Goal: Find specific fact: Find specific fact

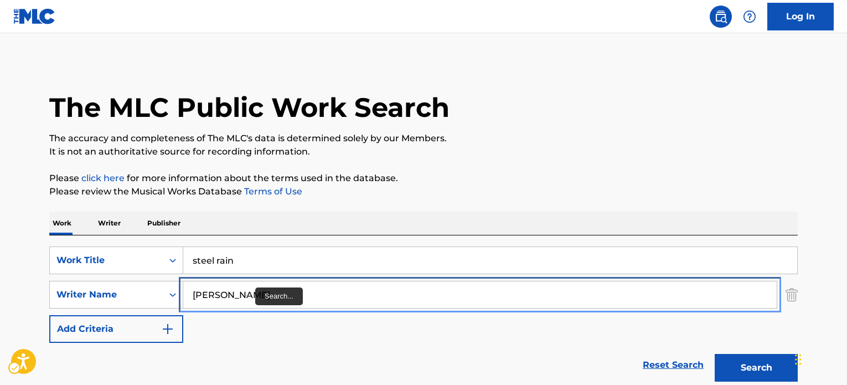
drag, startPoint x: 0, startPoint y: 0, endPoint x: 239, endPoint y: 210, distance: 318.2
click at [239, 281] on input "Tae-seong" at bounding box center [480, 294] width 594 height 27
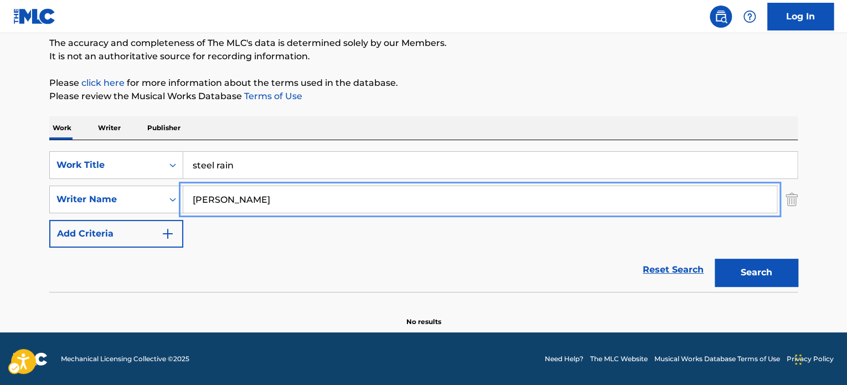
paste input "Zarvos"
type input "Zarvos"
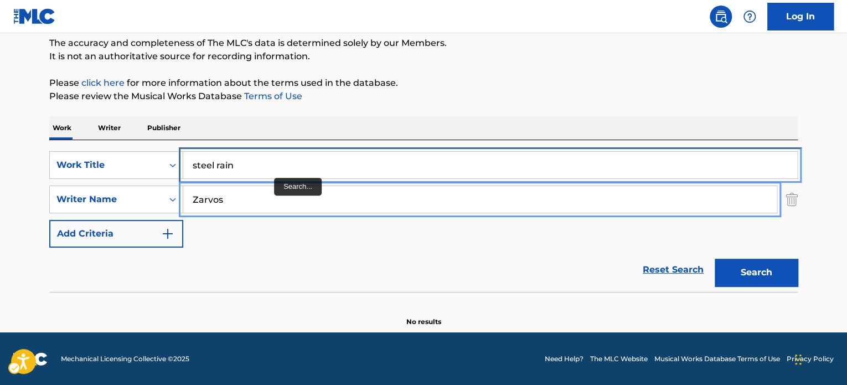
click at [279, 168] on input "steel rain" at bounding box center [490, 165] width 614 height 27
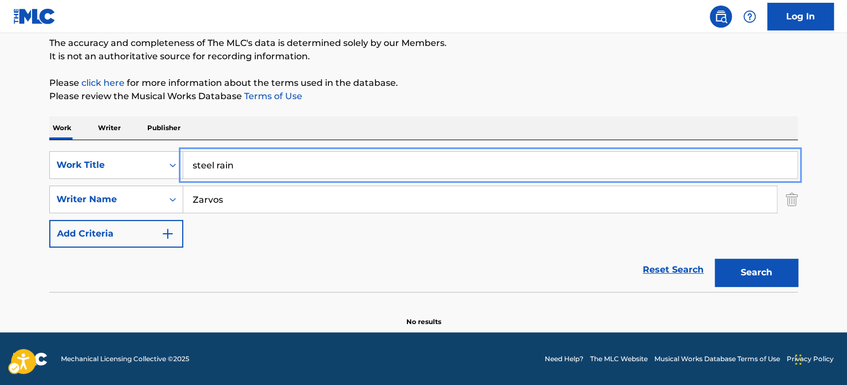
click at [279, 168] on input "steel rain" at bounding box center [490, 165] width 614 height 27
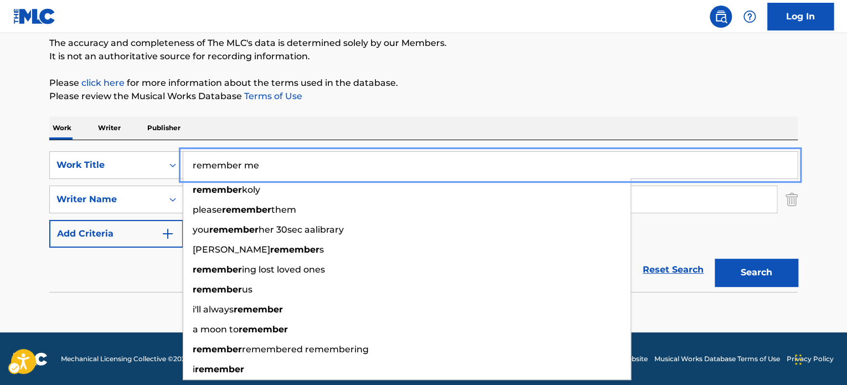
click at [49, 220] on button "Add Criteria" at bounding box center [116, 234] width 134 height 28
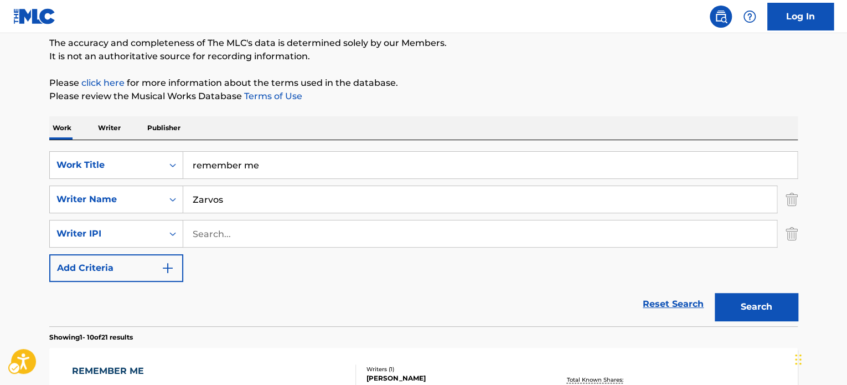
click at [671, 25] on nav "| Redirects to homepage Public Search Log In" at bounding box center [423, 16] width 847 height 33
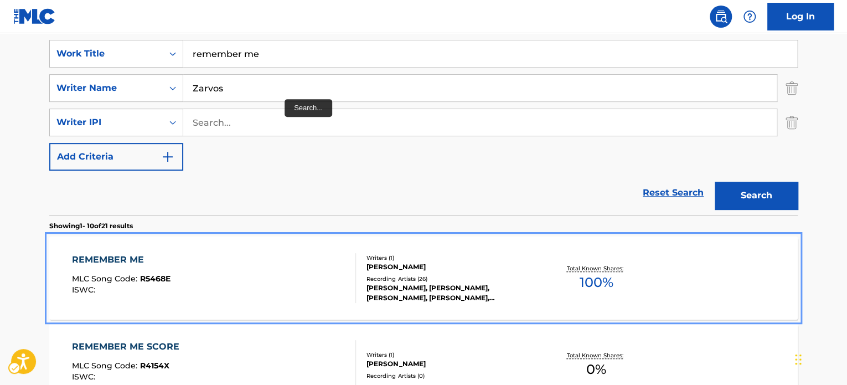
scroll to position [206, 0]
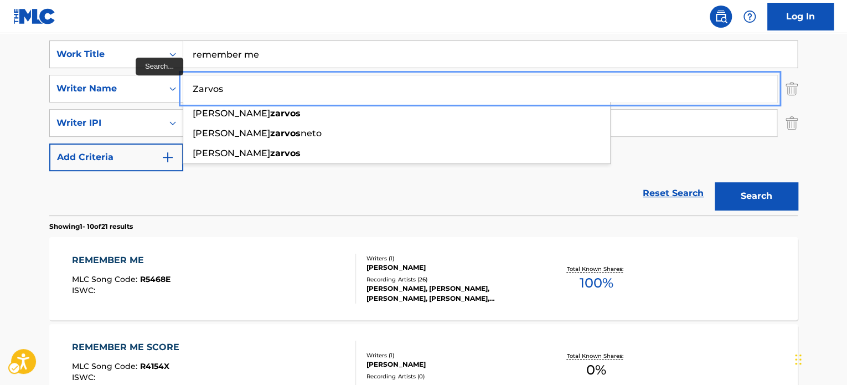
click at [282, 100] on input "Zarvos" at bounding box center [480, 88] width 594 height 27
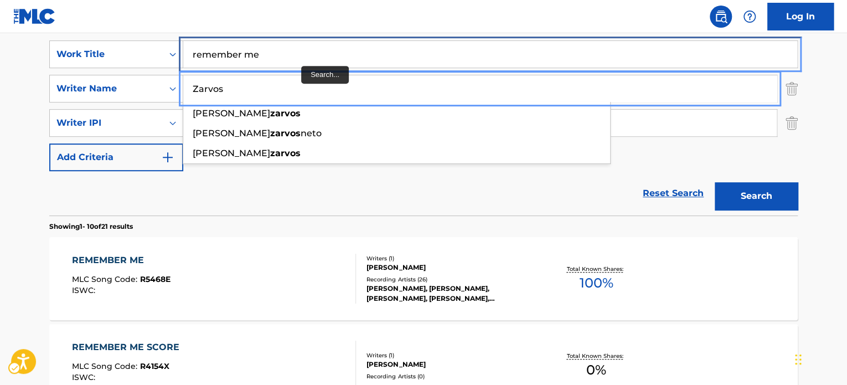
click at [312, 51] on input "remember me" at bounding box center [490, 54] width 614 height 27
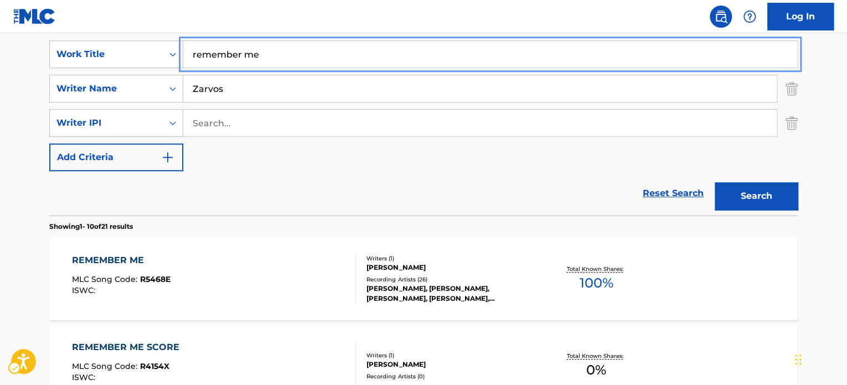
click at [312, 51] on input "remember me" at bounding box center [490, 54] width 614 height 27
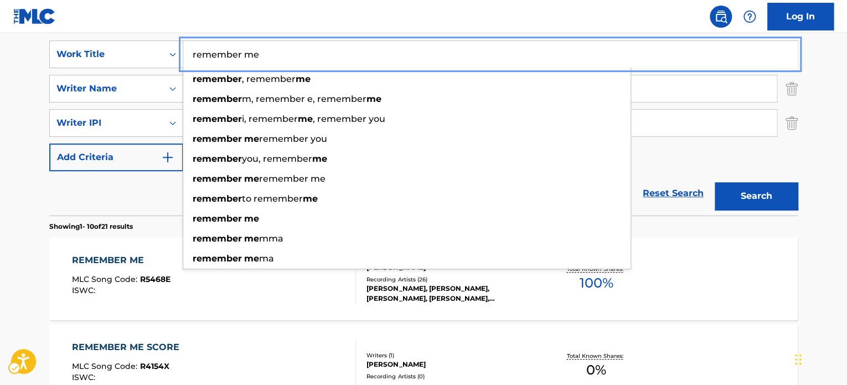
paste input "I Know You Can Hea"
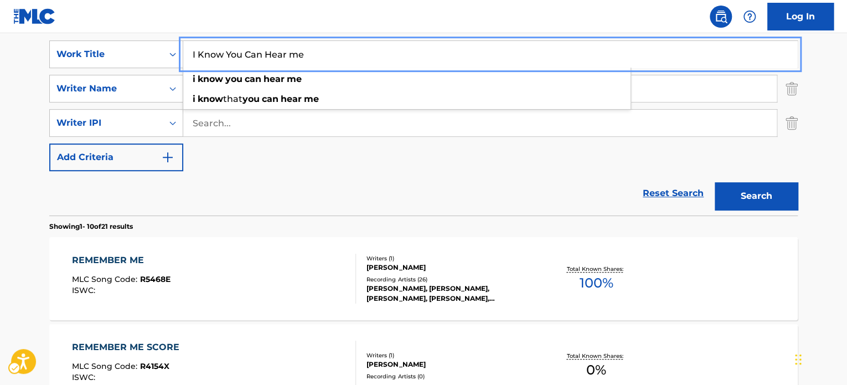
type input "I Know You Can Hear me"
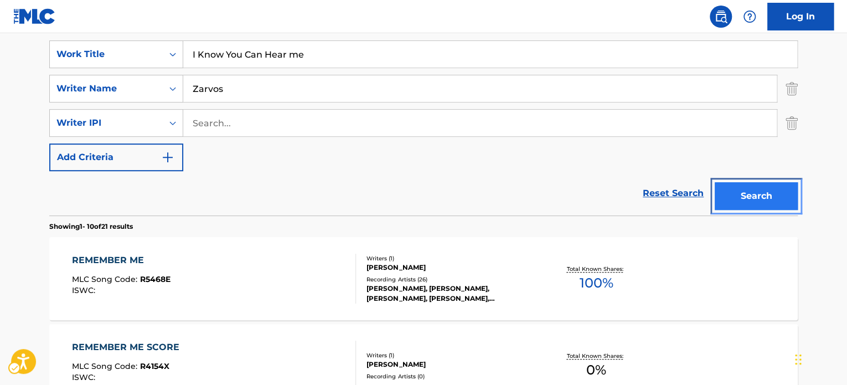
click at [788, 200] on button "Search" at bounding box center [756, 196] width 83 height 28
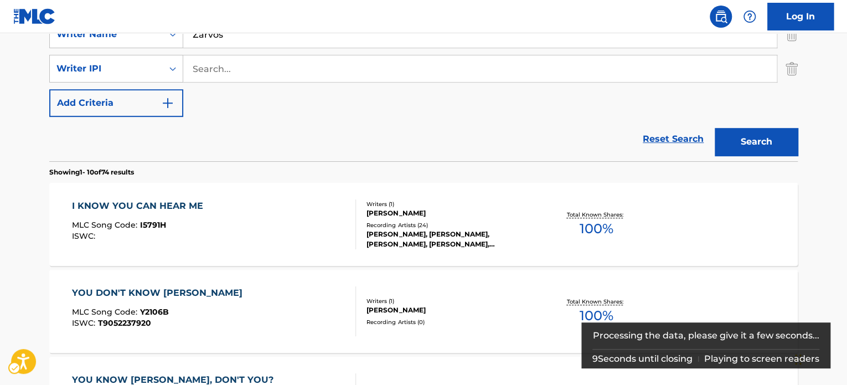
scroll to position [261, 0]
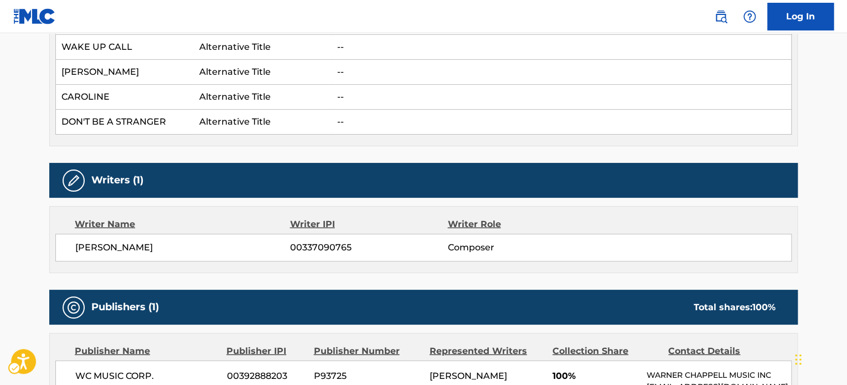
scroll to position [1439, 0]
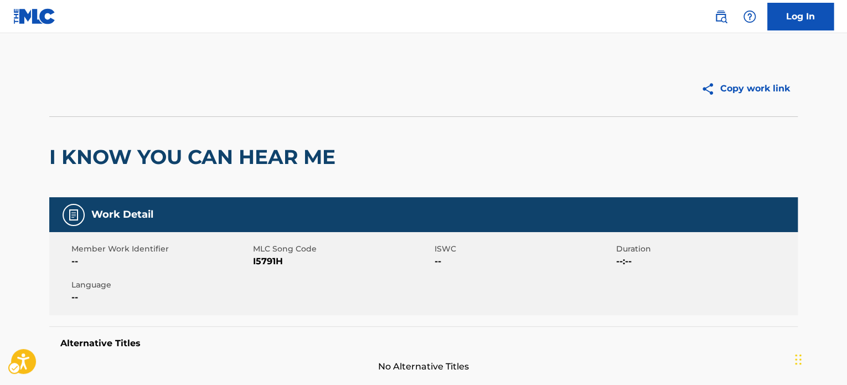
click at [148, 164] on h2 "I KNOW YOU CAN HEAR ME" at bounding box center [195, 157] width 292 height 25
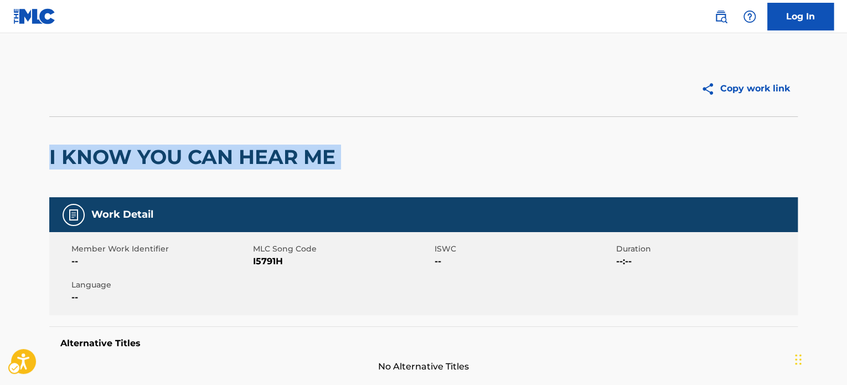
click at [148, 164] on h2 "I KNOW YOU CAN HEAR ME" at bounding box center [195, 157] width 292 height 25
copy div "I KNOW YOU CAN HEAR ME"
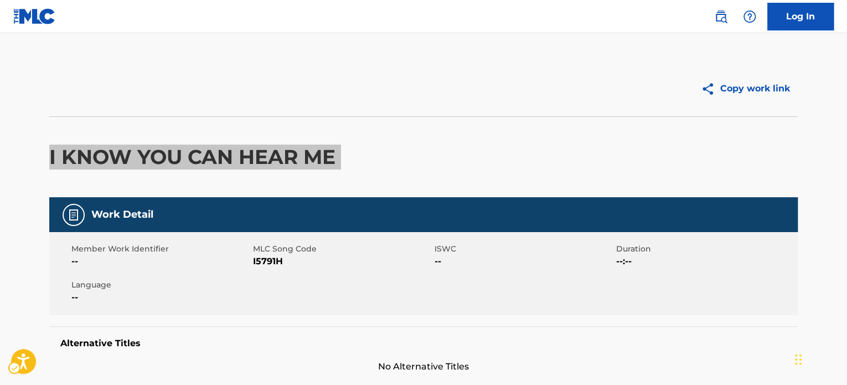
scroll to position [332, 0]
